Goal: Find specific page/section: Find specific page/section

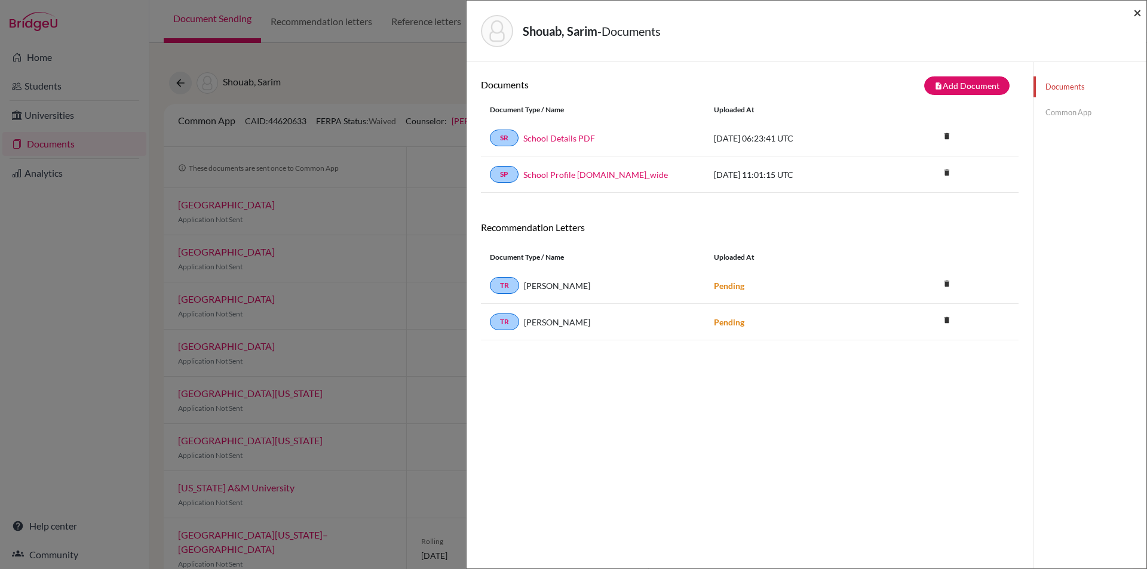
click at [1140, 12] on span "×" at bounding box center [1137, 12] width 8 height 17
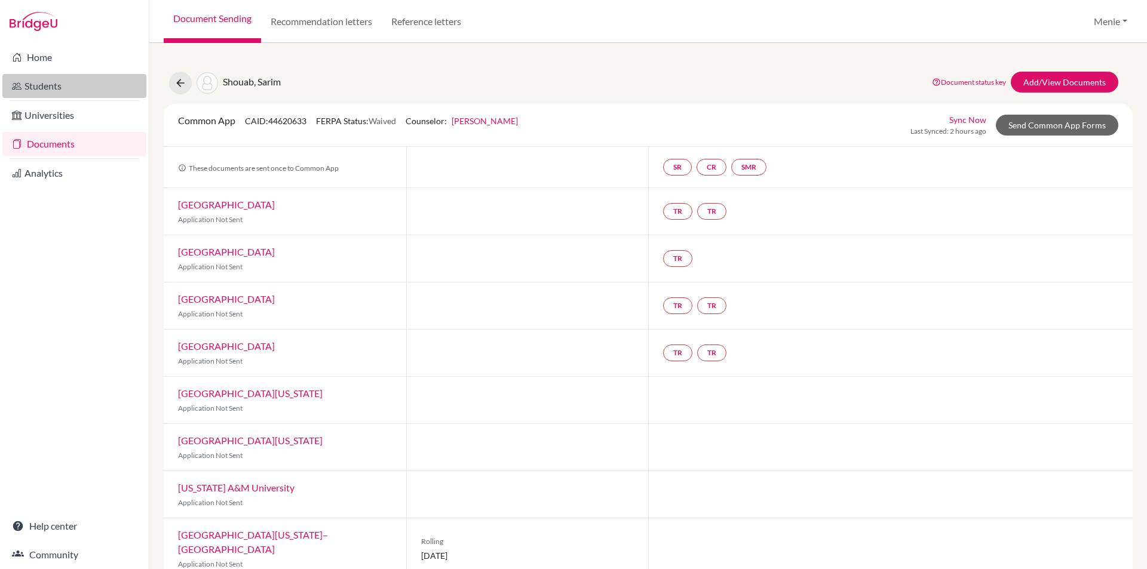
click at [37, 85] on link "Students" at bounding box center [74, 86] width 144 height 24
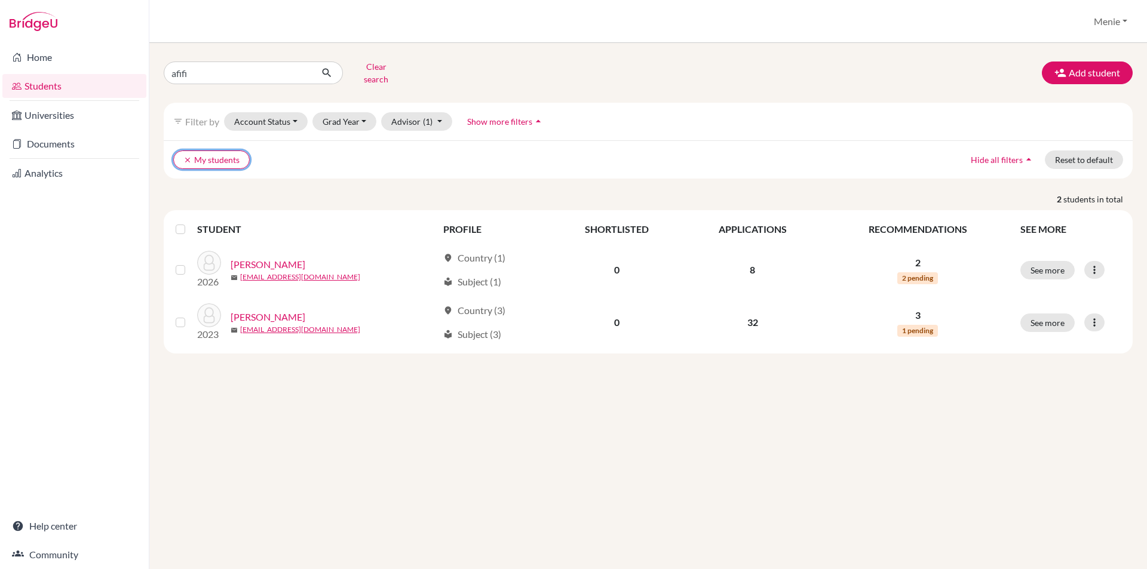
click at [192, 151] on button "clear My students" at bounding box center [211, 160] width 76 height 19
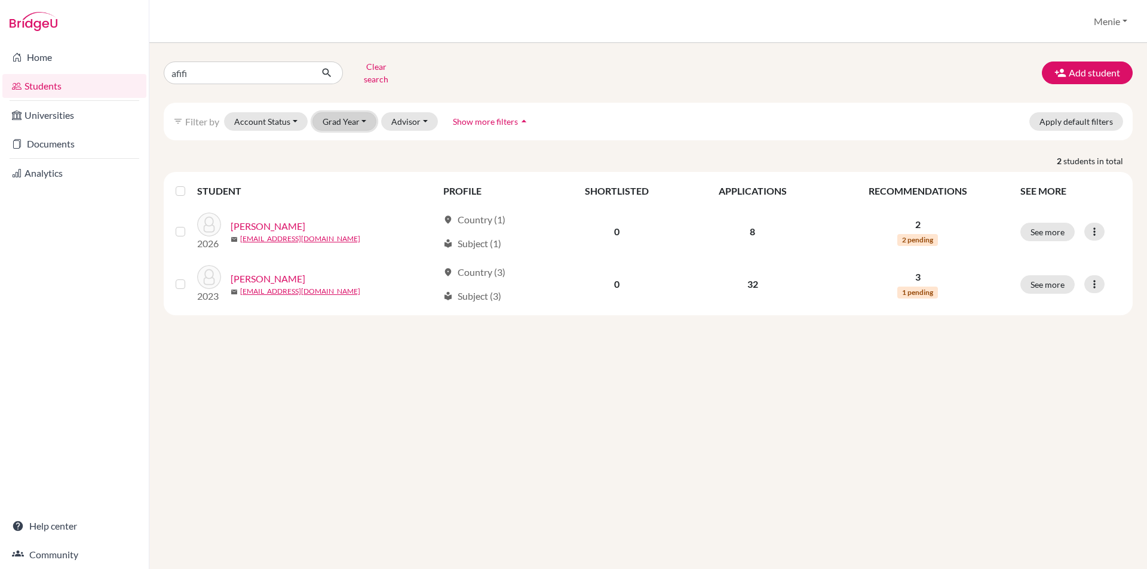
click at [360, 112] on button "Grad Year" at bounding box center [344, 121] width 65 height 19
click at [345, 178] on span "2025" at bounding box center [338, 185] width 22 height 14
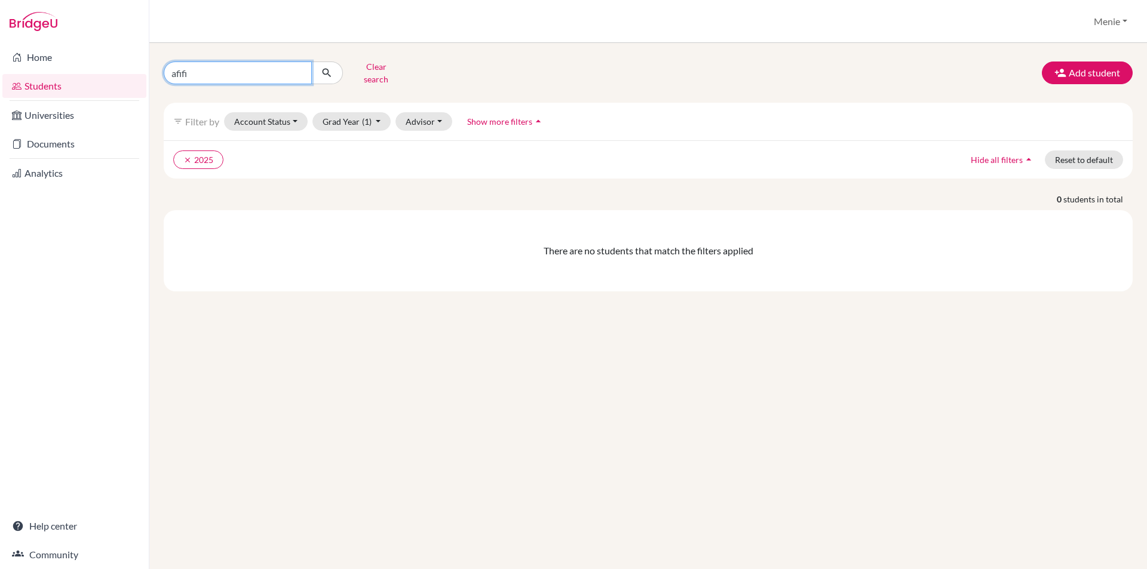
drag, startPoint x: 154, startPoint y: 70, endPoint x: -333, endPoint y: 68, distance: 487.3
click at [0, 68] on html "Home Students Universities Documents Analytics Help center Community Students o…" at bounding box center [573, 284] width 1147 height 569
click at [328, 67] on icon "submit" at bounding box center [327, 73] width 12 height 12
click at [186, 156] on icon "clear" at bounding box center [187, 160] width 8 height 8
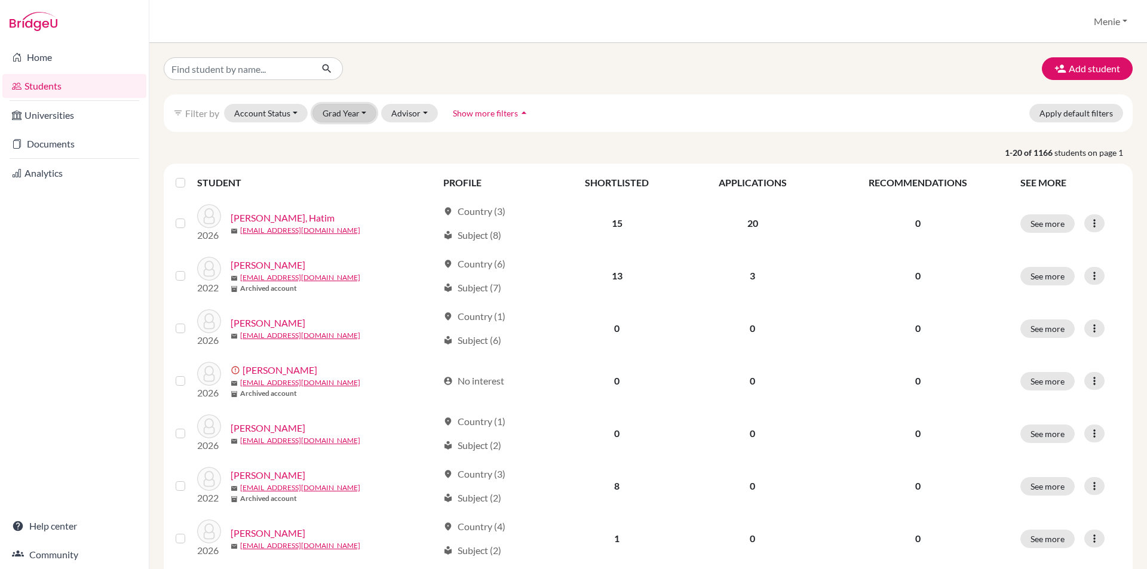
click at [344, 111] on button "Grad Year" at bounding box center [344, 113] width 65 height 19
click at [345, 177] on span "2025" at bounding box center [338, 177] width 22 height 14
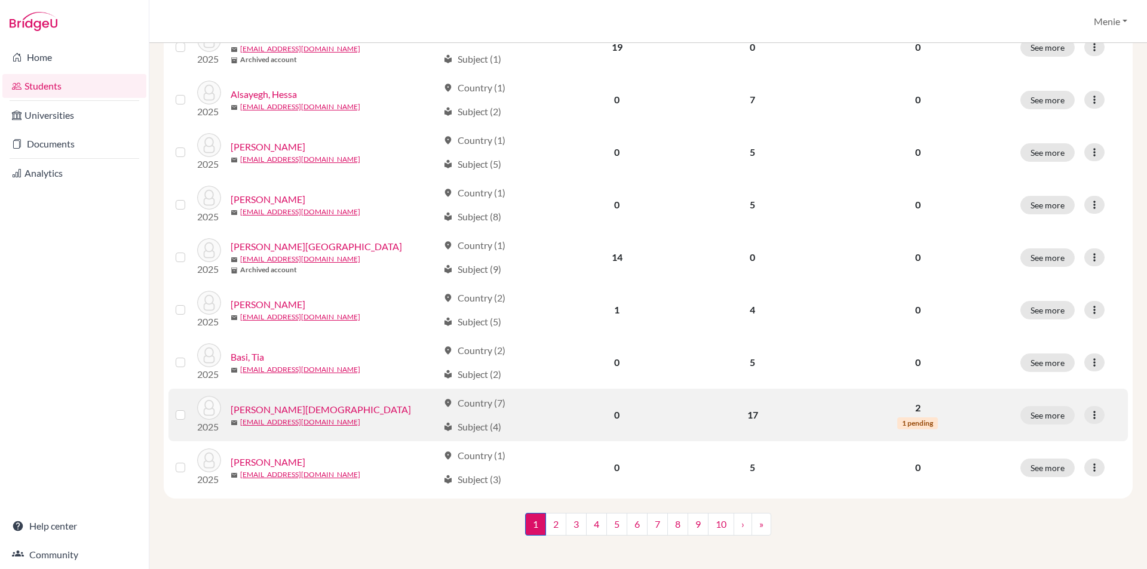
scroll to position [797, 0]
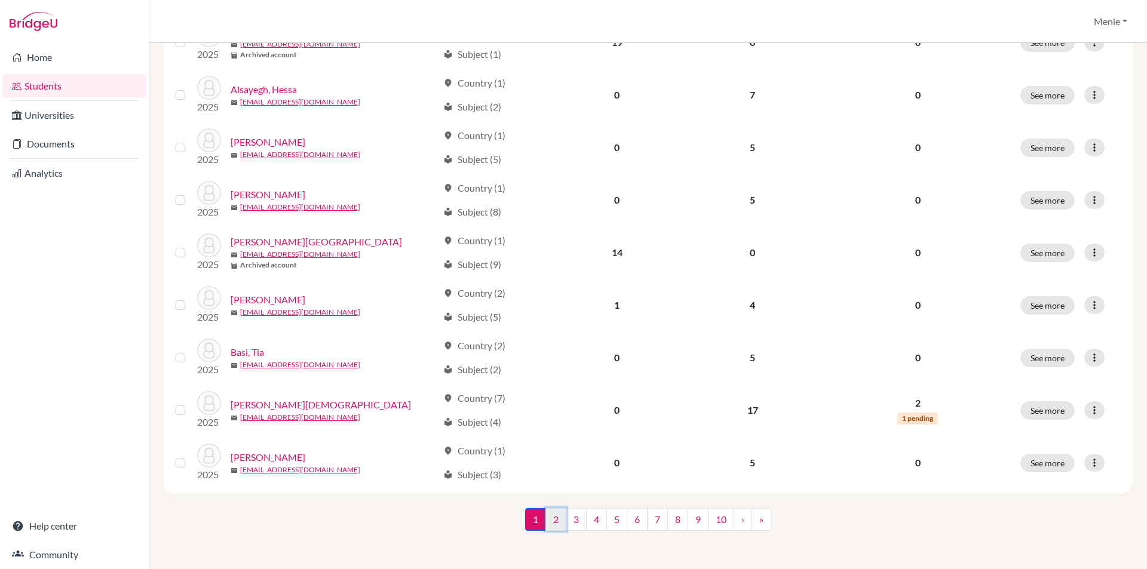
click at [549, 526] on link "2" at bounding box center [555, 519] width 21 height 23
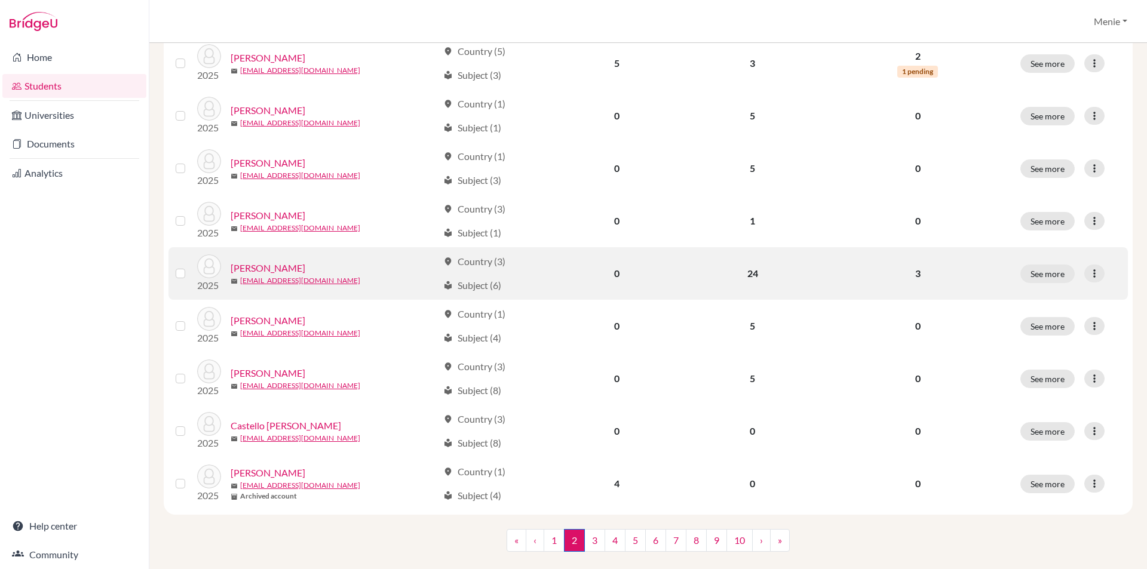
scroll to position [797, 0]
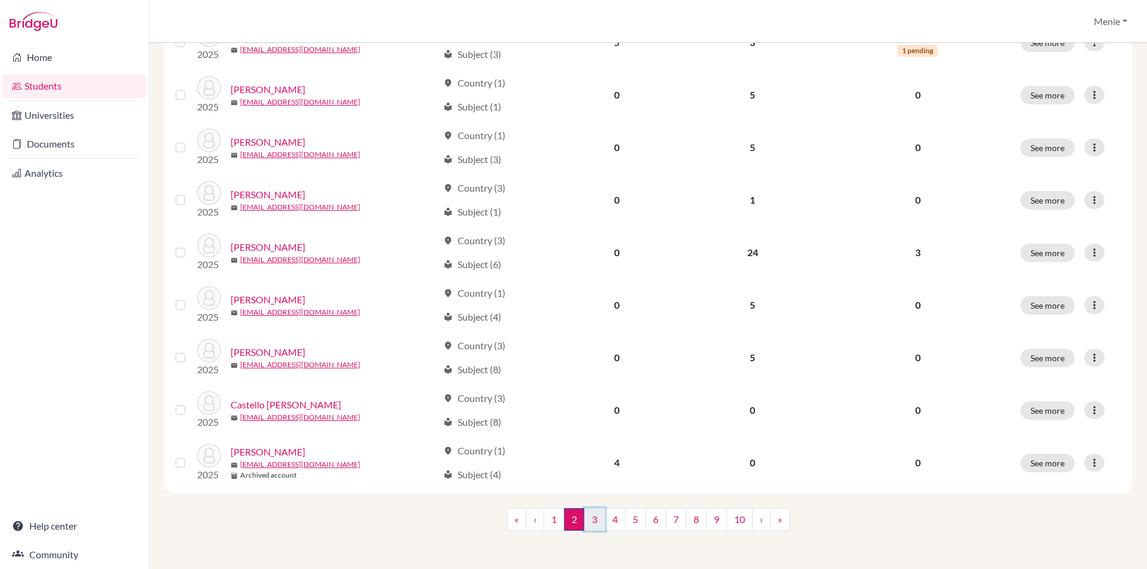
click at [592, 523] on link "3" at bounding box center [594, 519] width 21 height 23
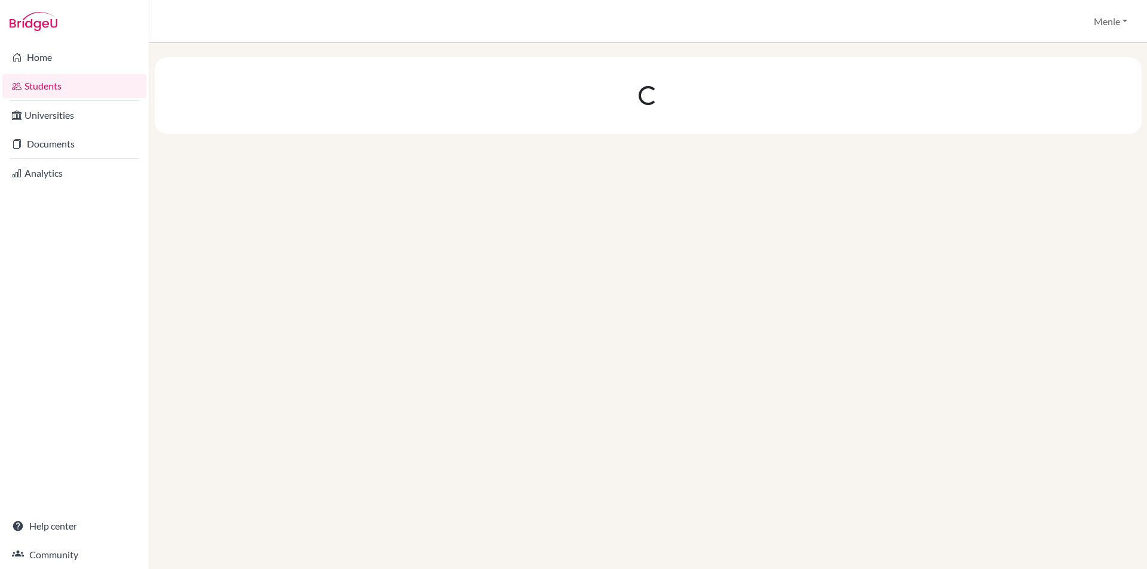
scroll to position [0, 0]
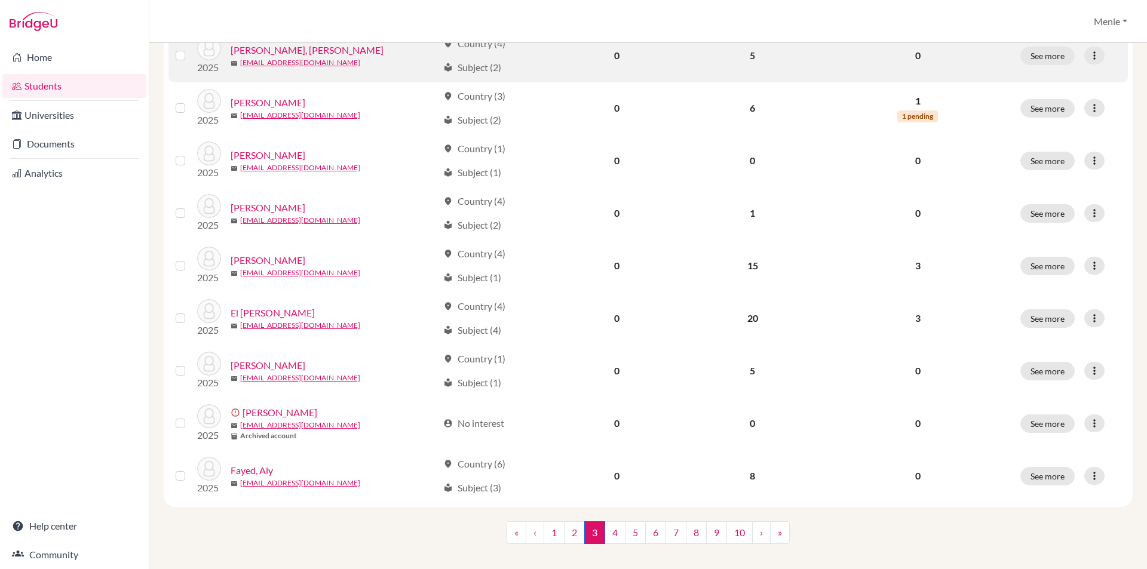
scroll to position [797, 0]
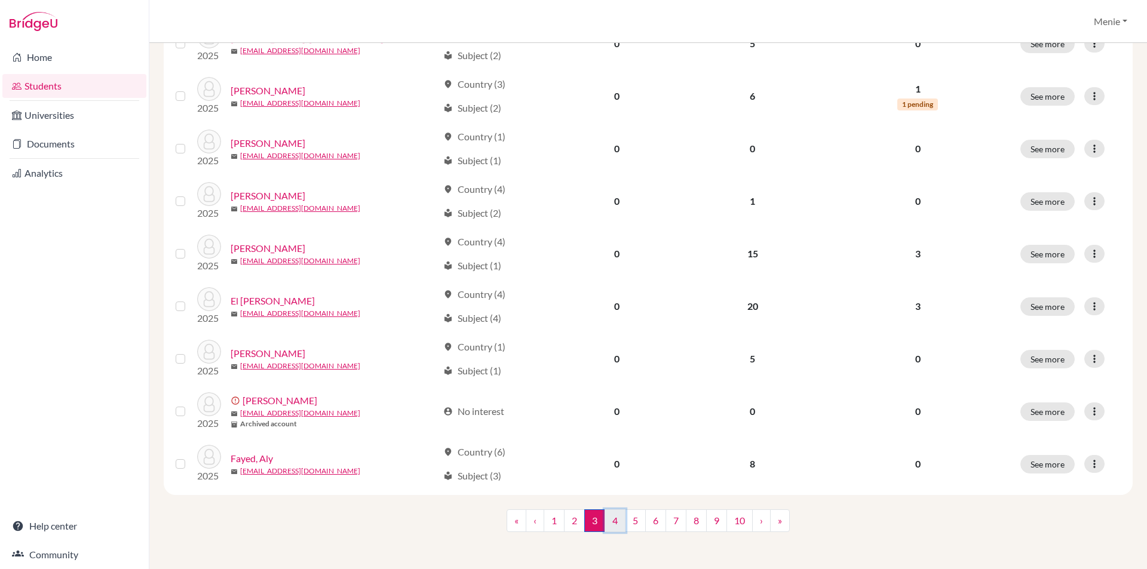
click at [608, 521] on link "4" at bounding box center [614, 520] width 21 height 23
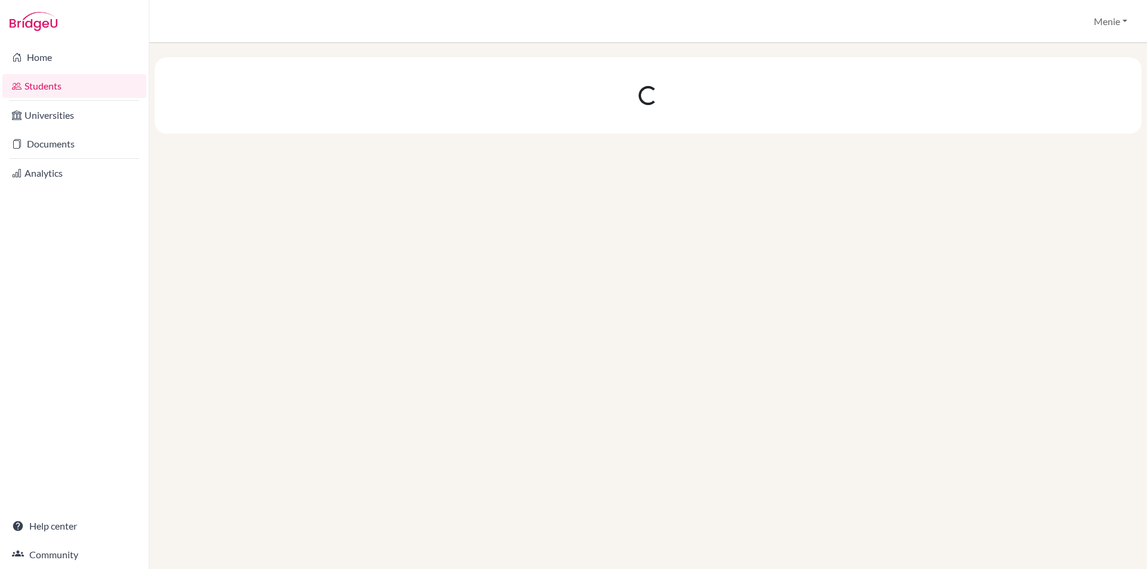
scroll to position [0, 0]
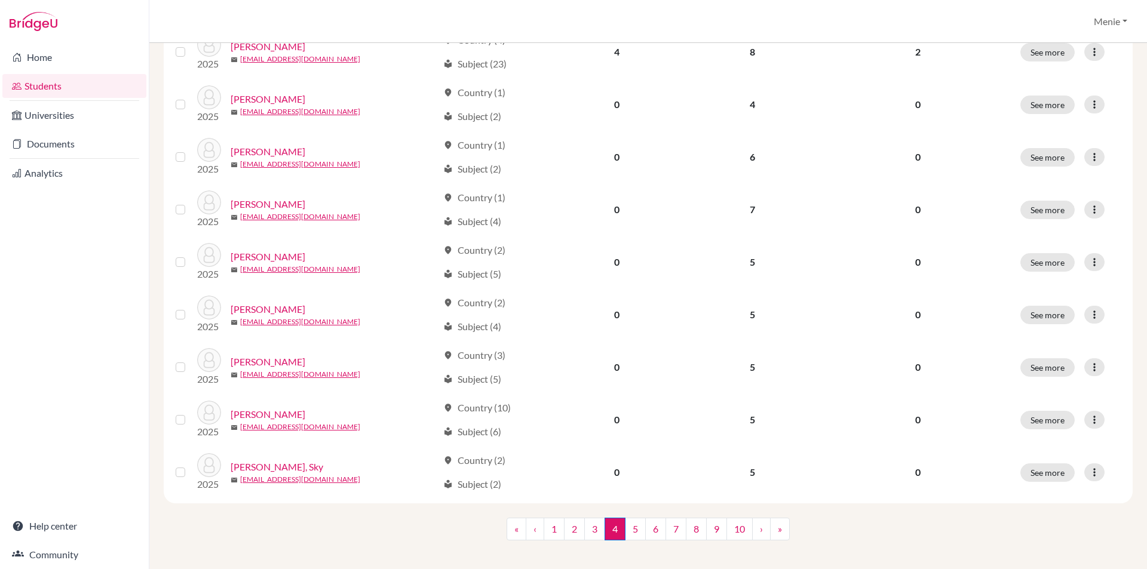
scroll to position [797, 0]
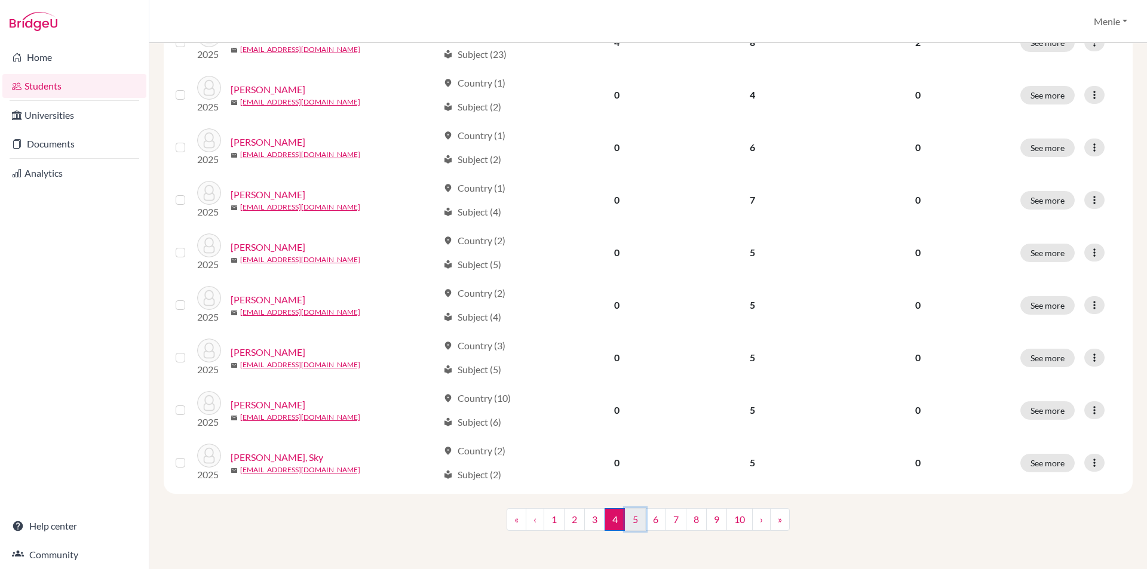
click at [629, 523] on link "5" at bounding box center [635, 519] width 21 height 23
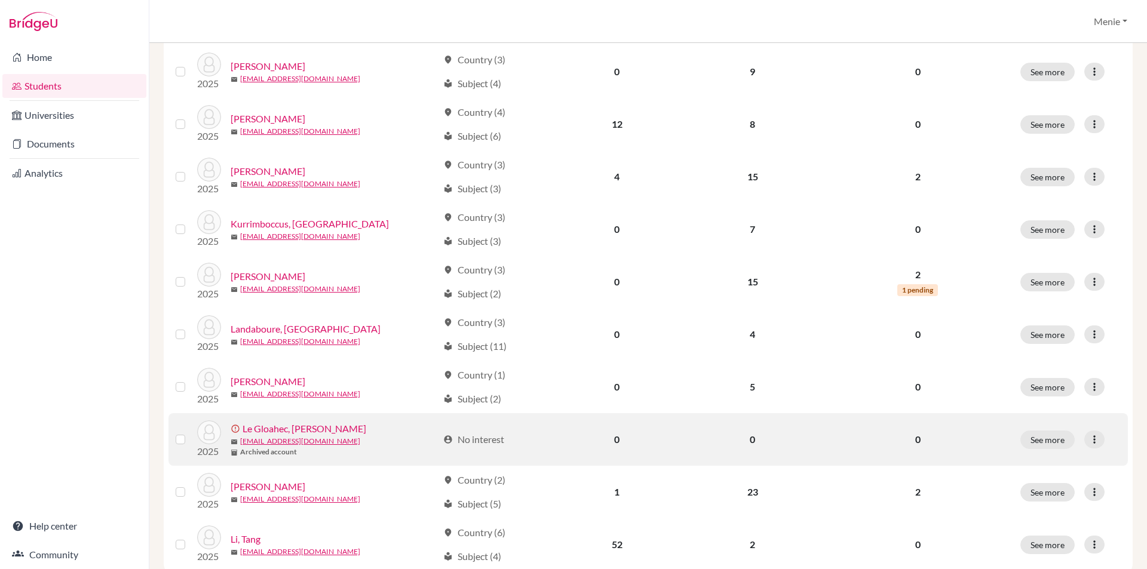
scroll to position [776, 0]
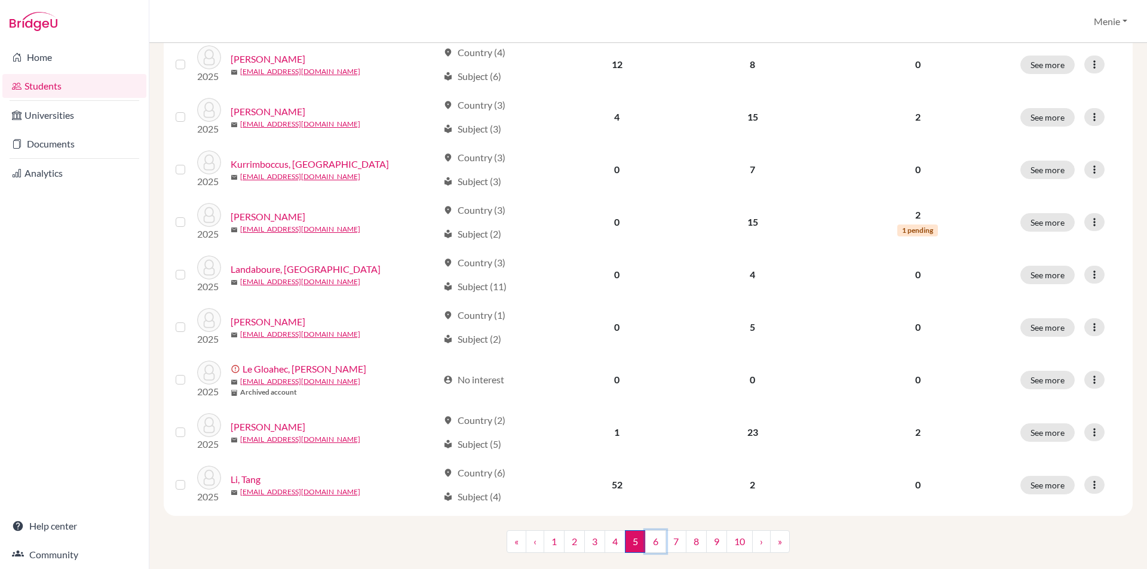
click at [650, 541] on link "6" at bounding box center [655, 541] width 21 height 23
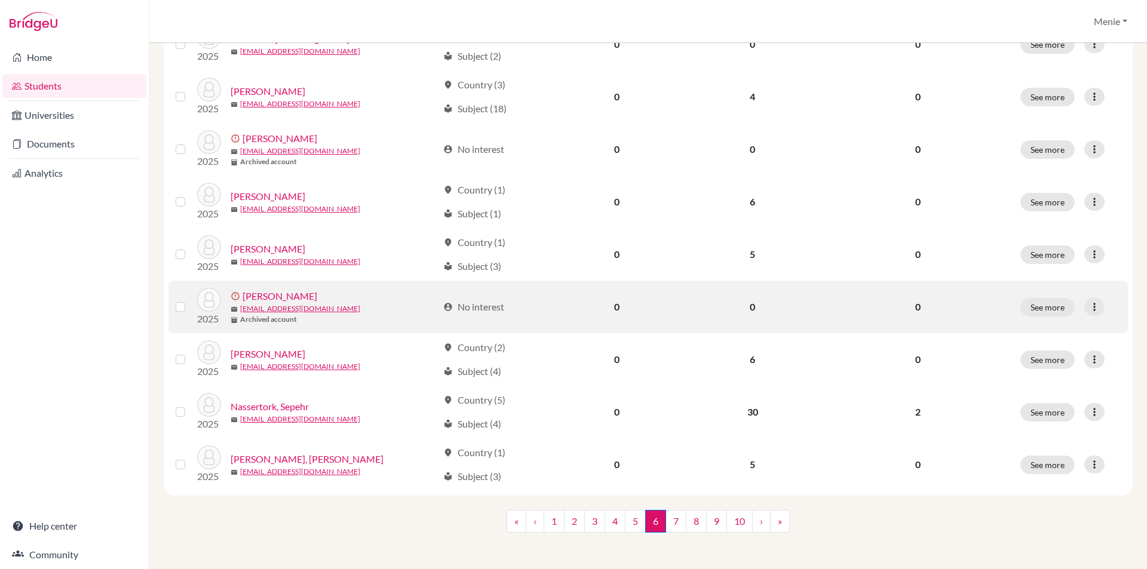
scroll to position [797, 0]
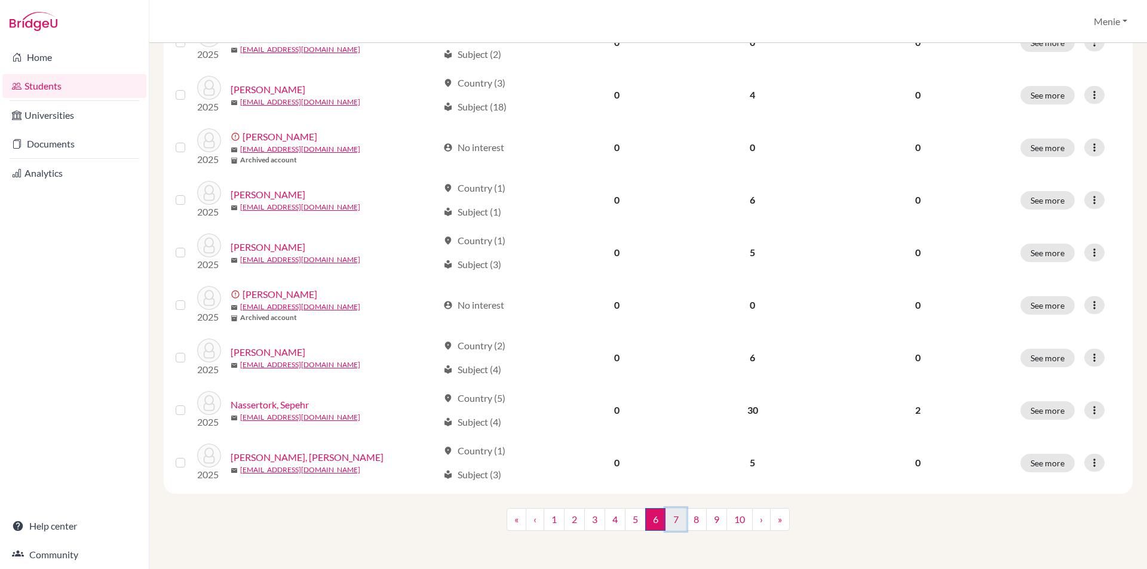
click at [670, 520] on link "7" at bounding box center [675, 519] width 21 height 23
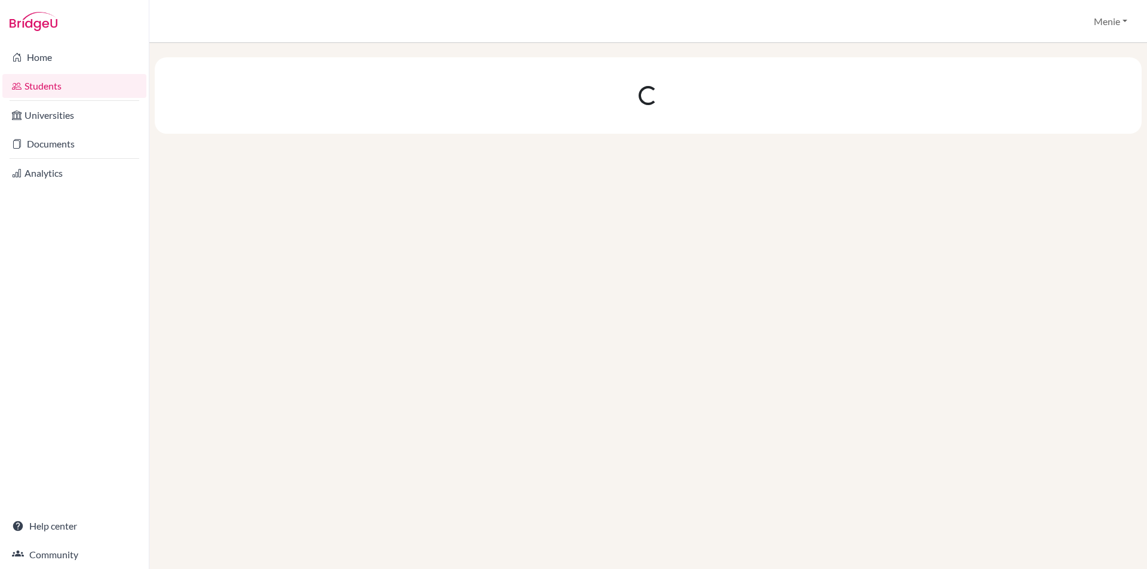
scroll to position [0, 0]
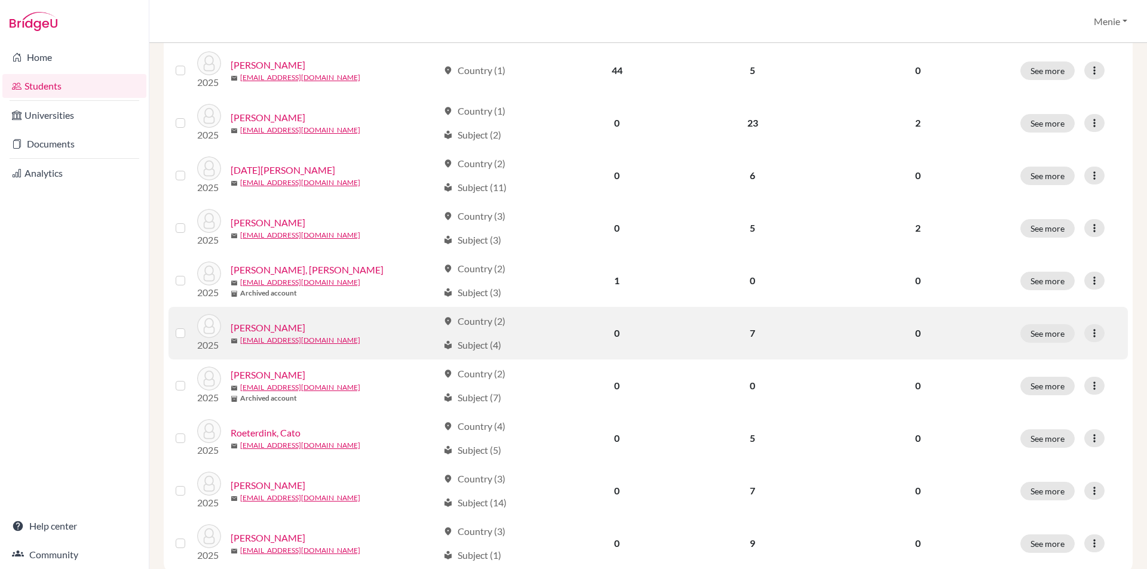
scroll to position [776, 0]
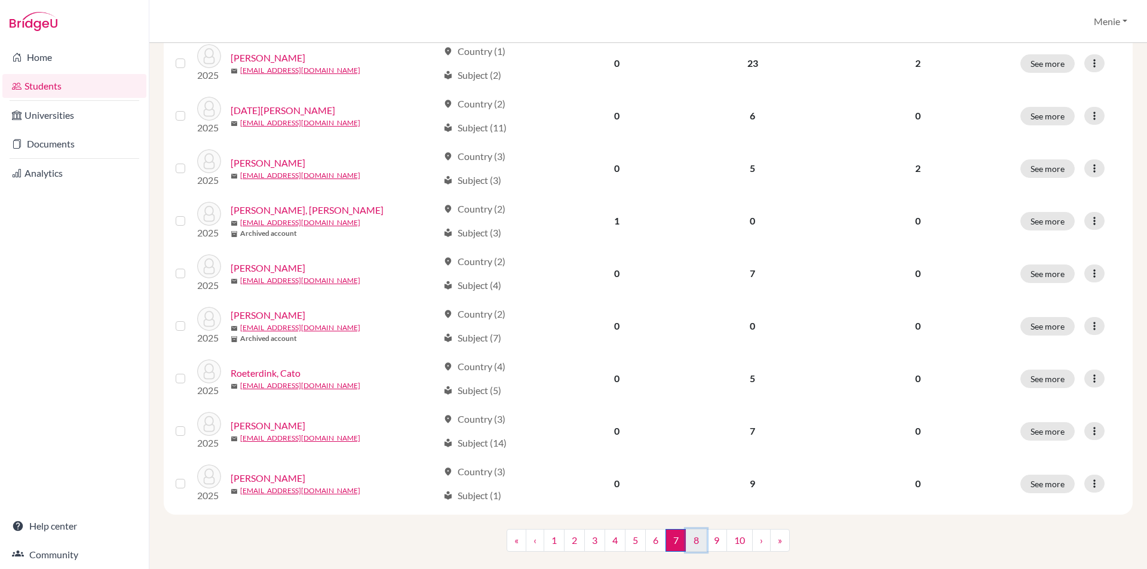
click at [696, 539] on link "8" at bounding box center [696, 540] width 21 height 23
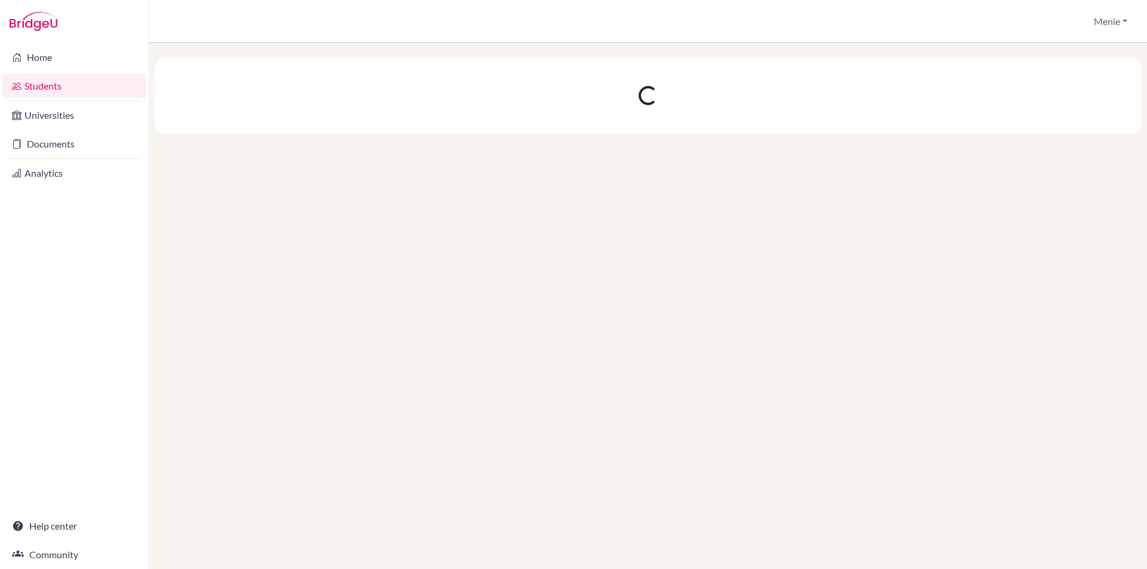
scroll to position [0, 0]
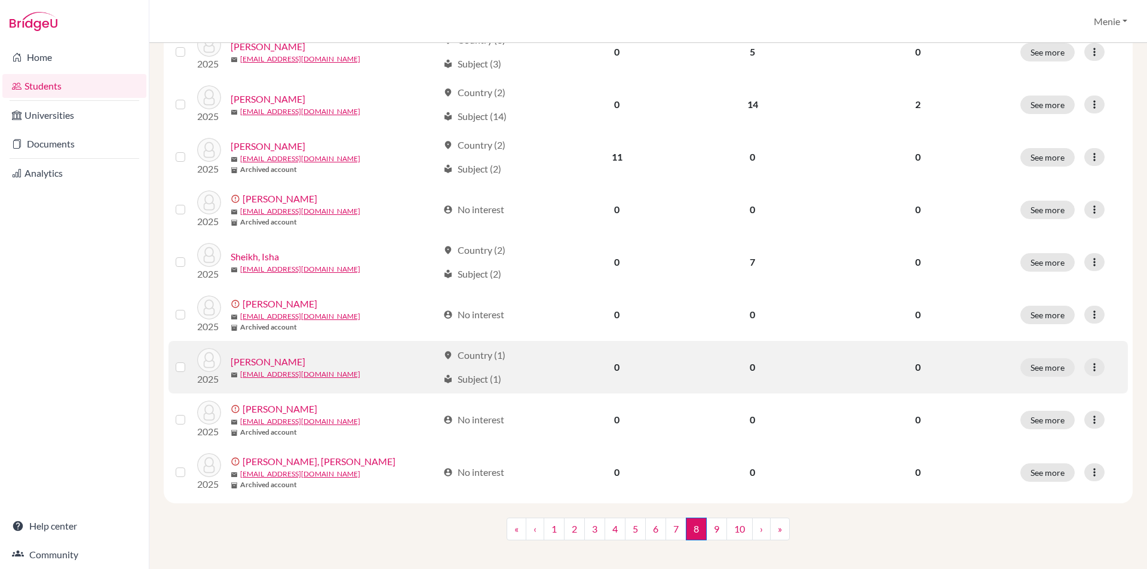
scroll to position [797, 0]
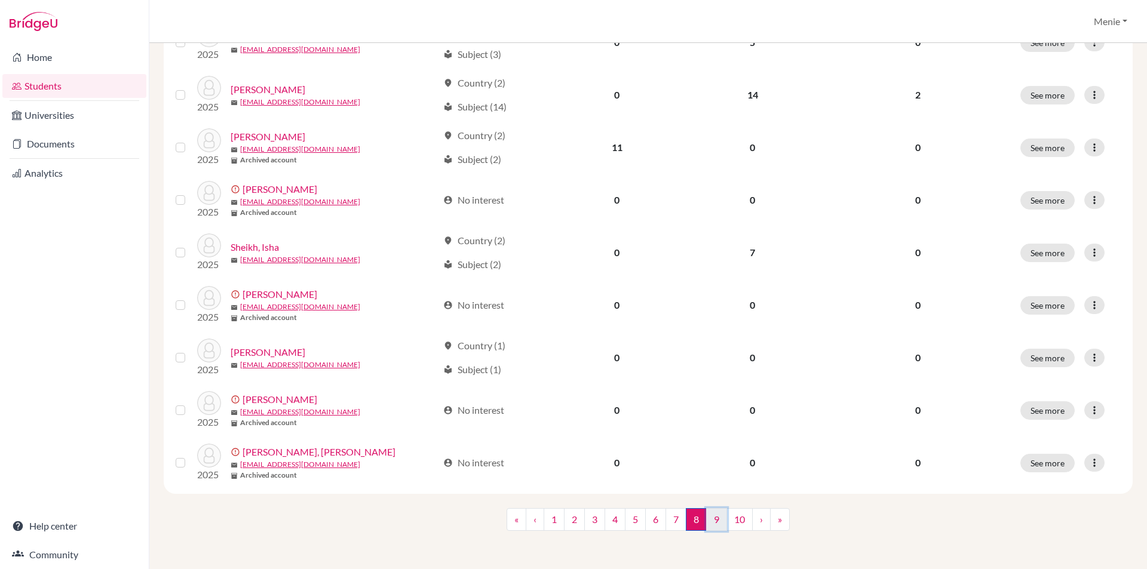
click at [710, 524] on link "9" at bounding box center [716, 519] width 21 height 23
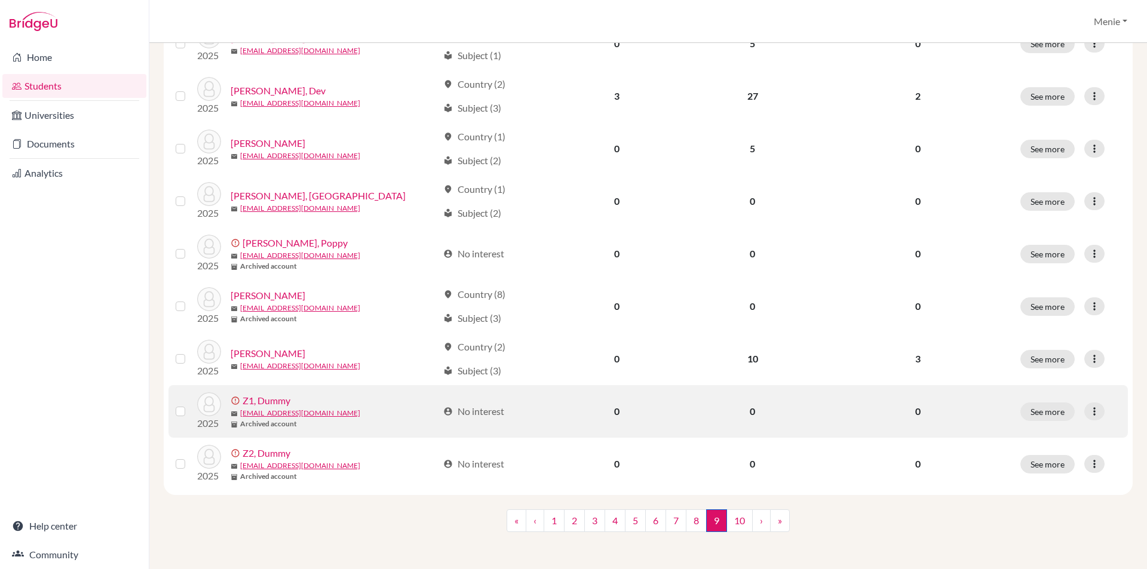
scroll to position [797, 0]
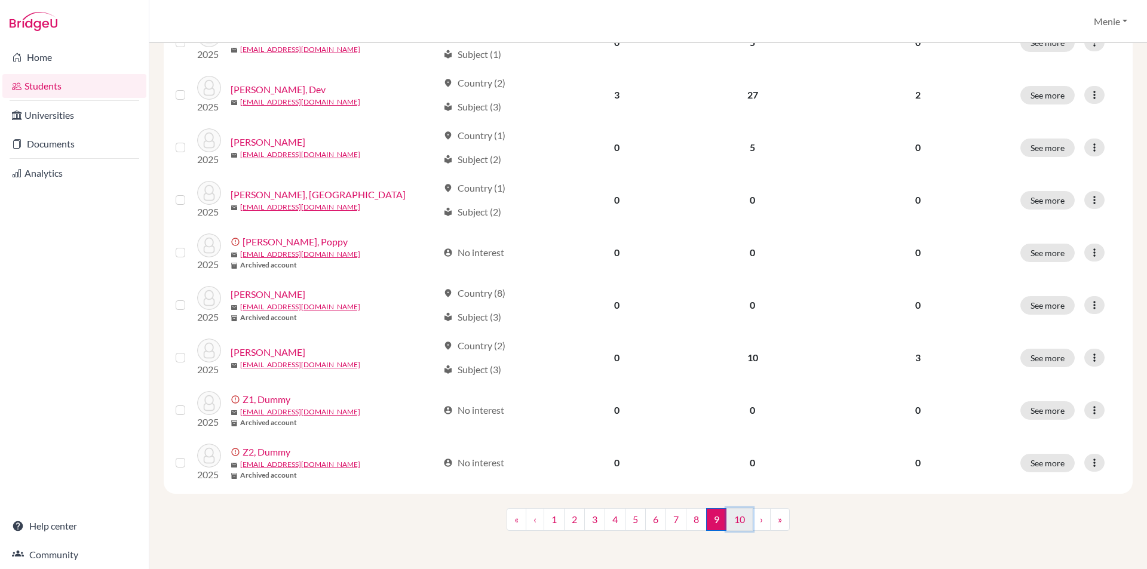
click at [735, 521] on link "10" at bounding box center [739, 519] width 26 height 23
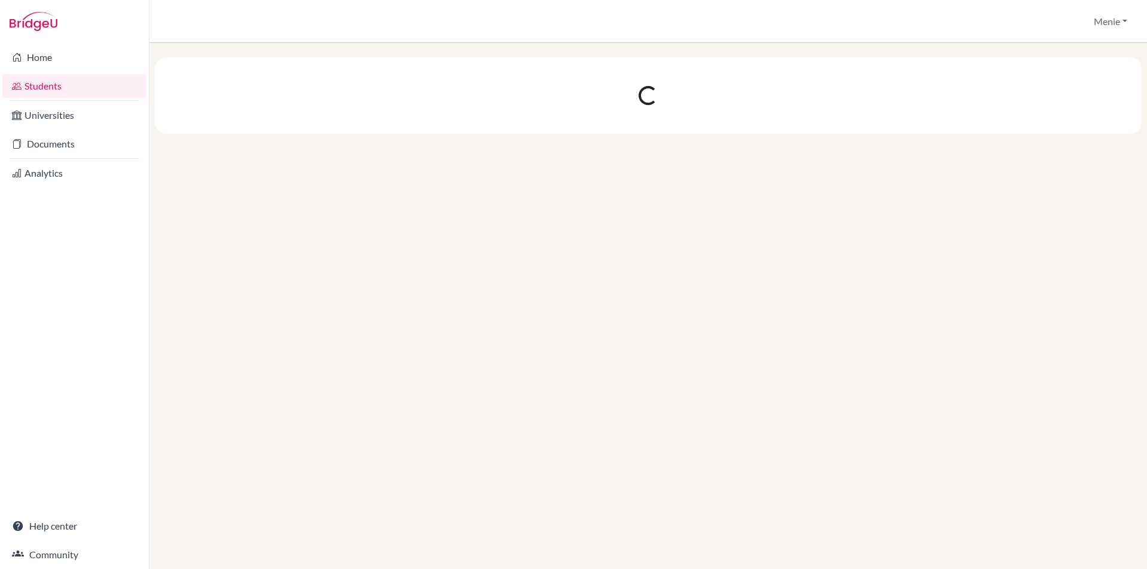
scroll to position [0, 0]
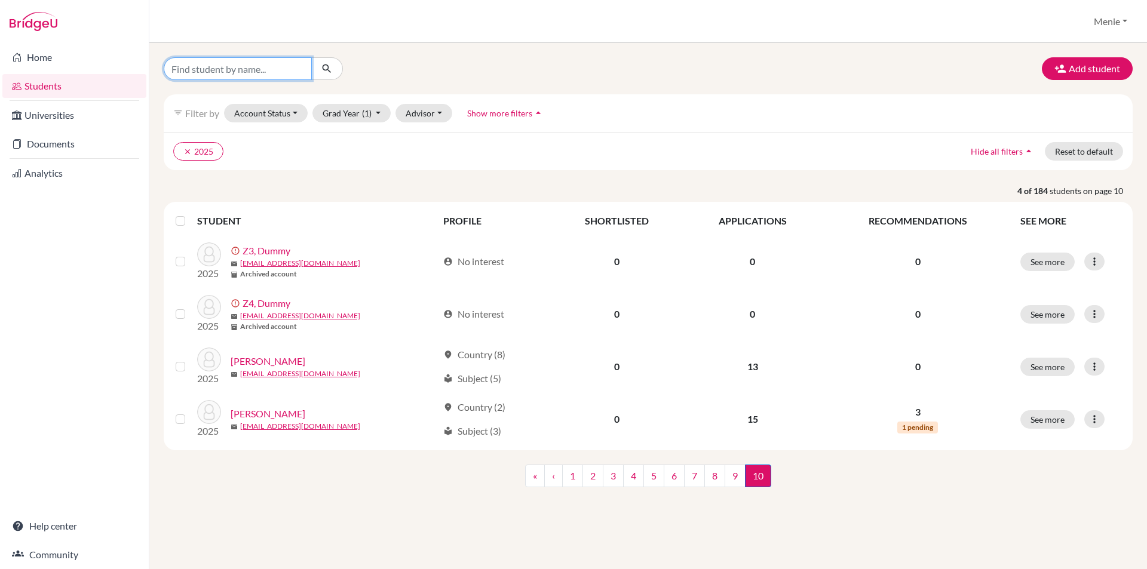
click at [211, 67] on input "Find student by name..." at bounding box center [238, 68] width 148 height 23
type input "l"
click at [60, 142] on link "Documents" at bounding box center [74, 144] width 144 height 24
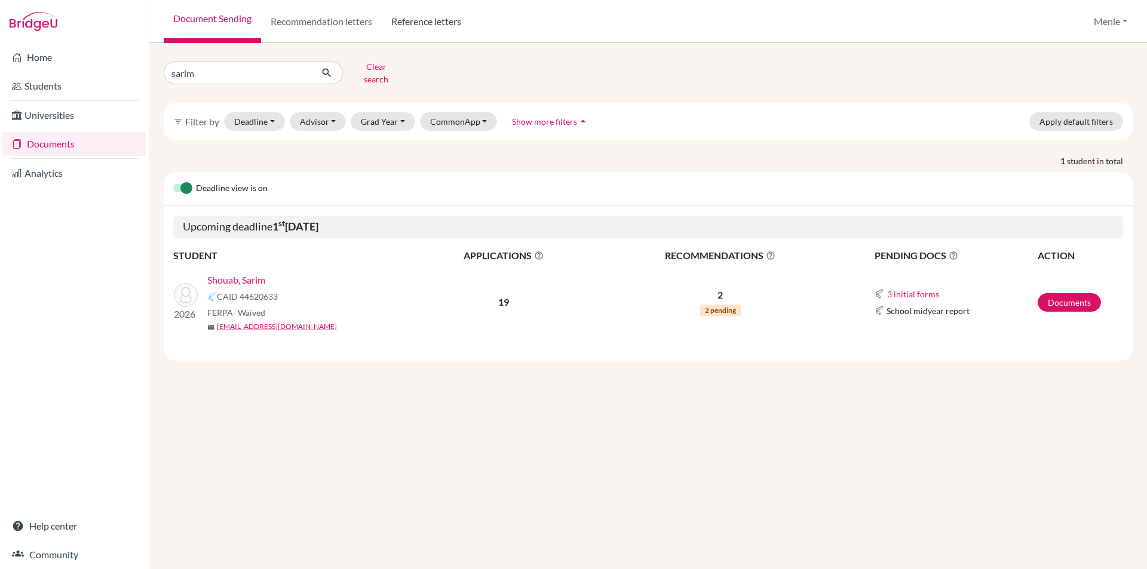
click at [421, 24] on link "Reference letters" at bounding box center [426, 21] width 89 height 43
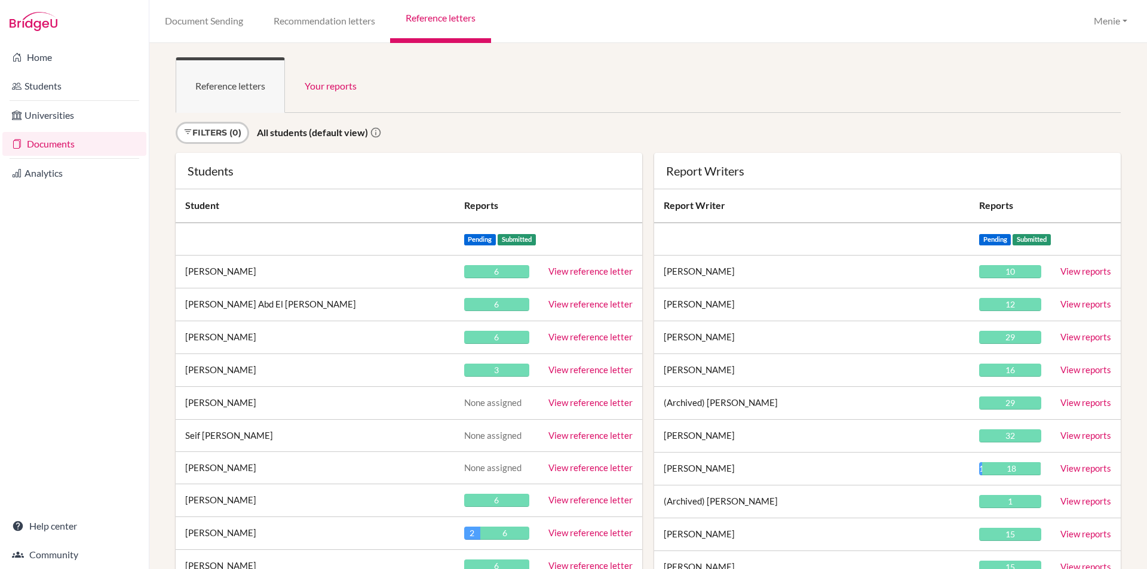
scroll to position [9267, 0]
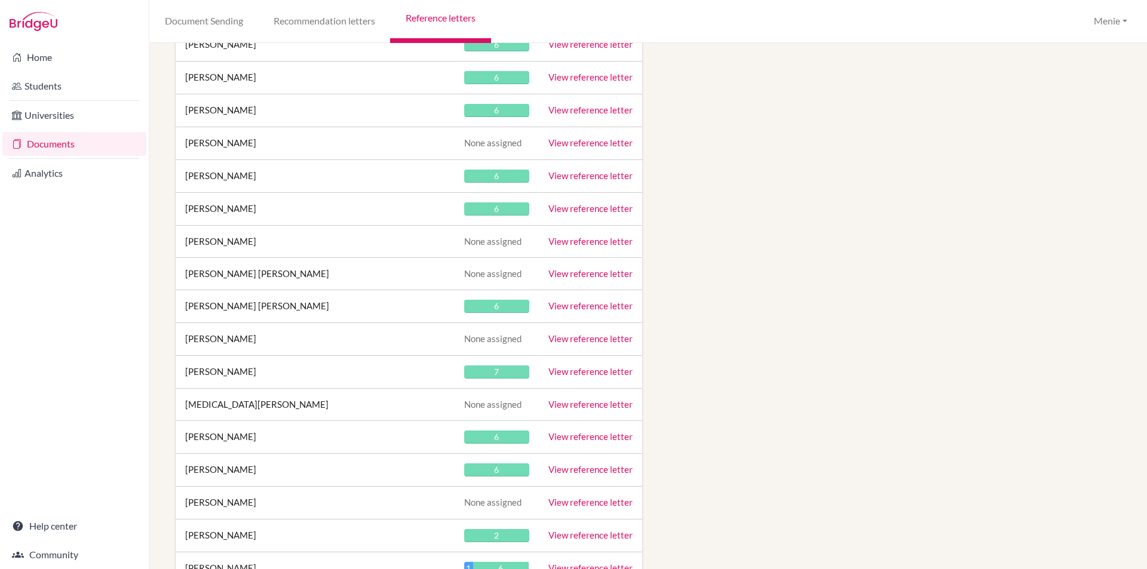
click at [569, 308] on link "View reference letter" at bounding box center [590, 305] width 84 height 11
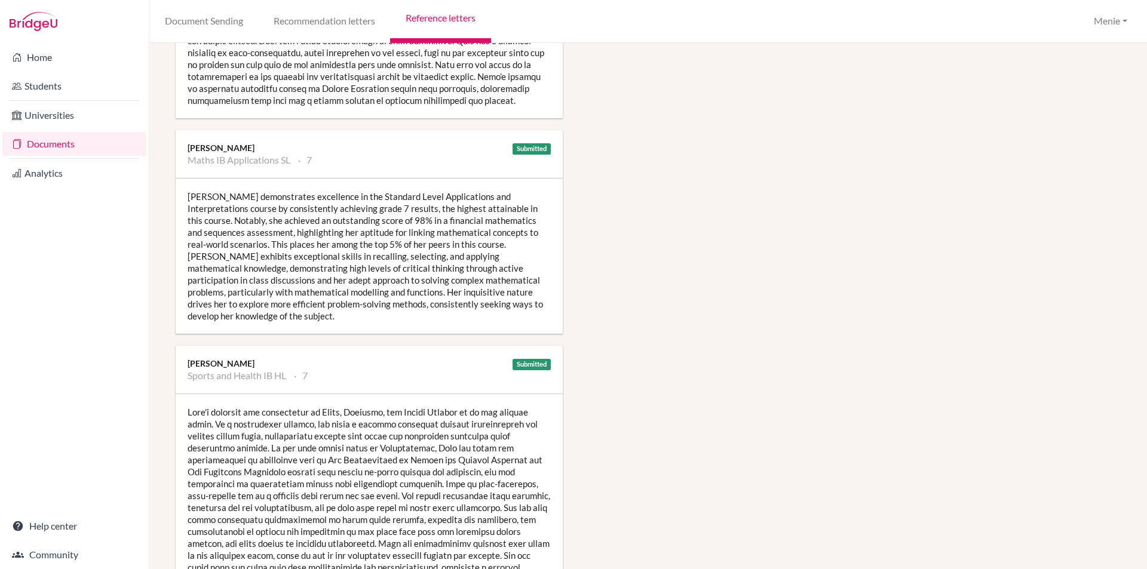
scroll to position [1314, 0]
